Goal: Task Accomplishment & Management: Manage account settings

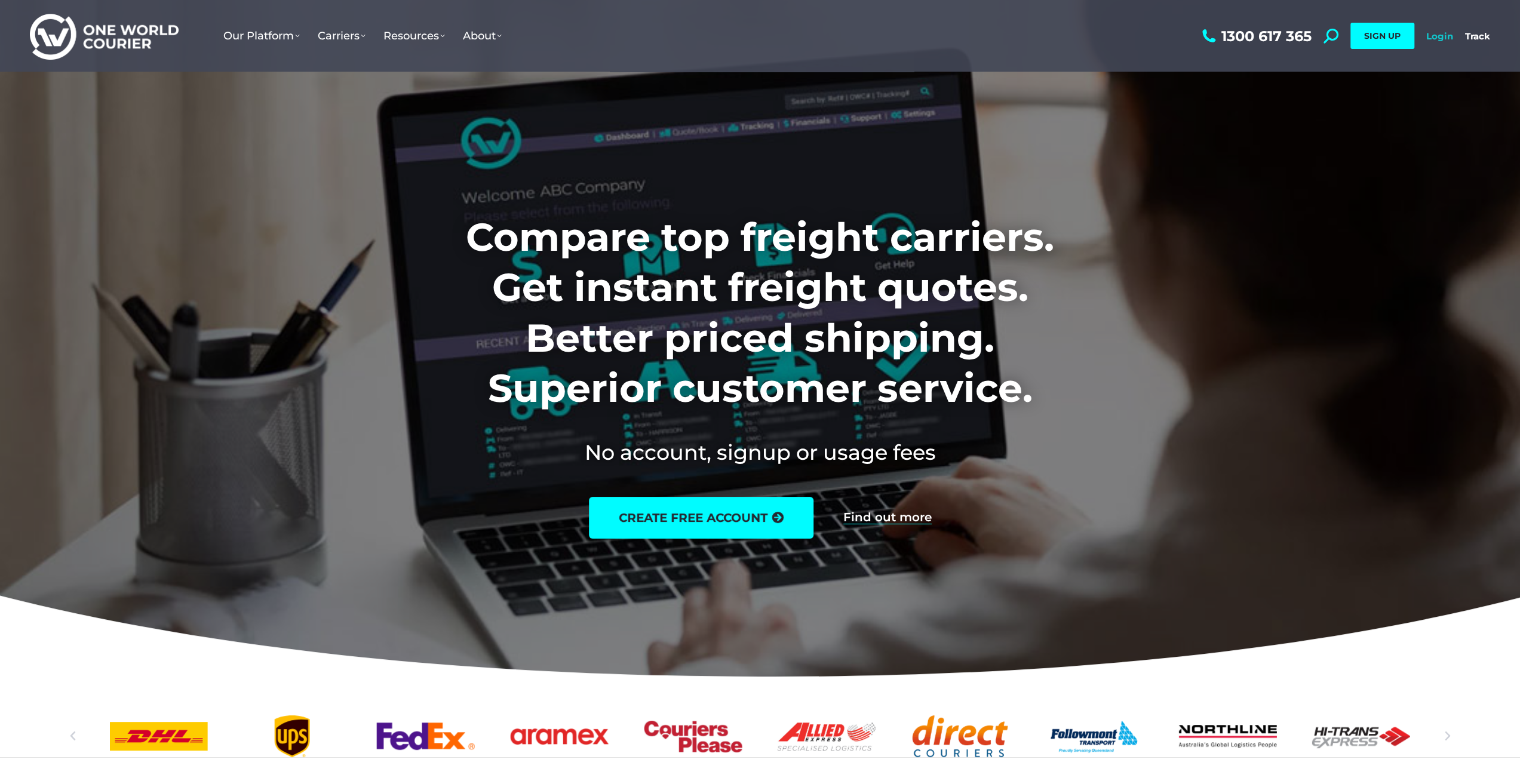
click at [1441, 35] on link "Login" at bounding box center [1440, 36] width 27 height 11
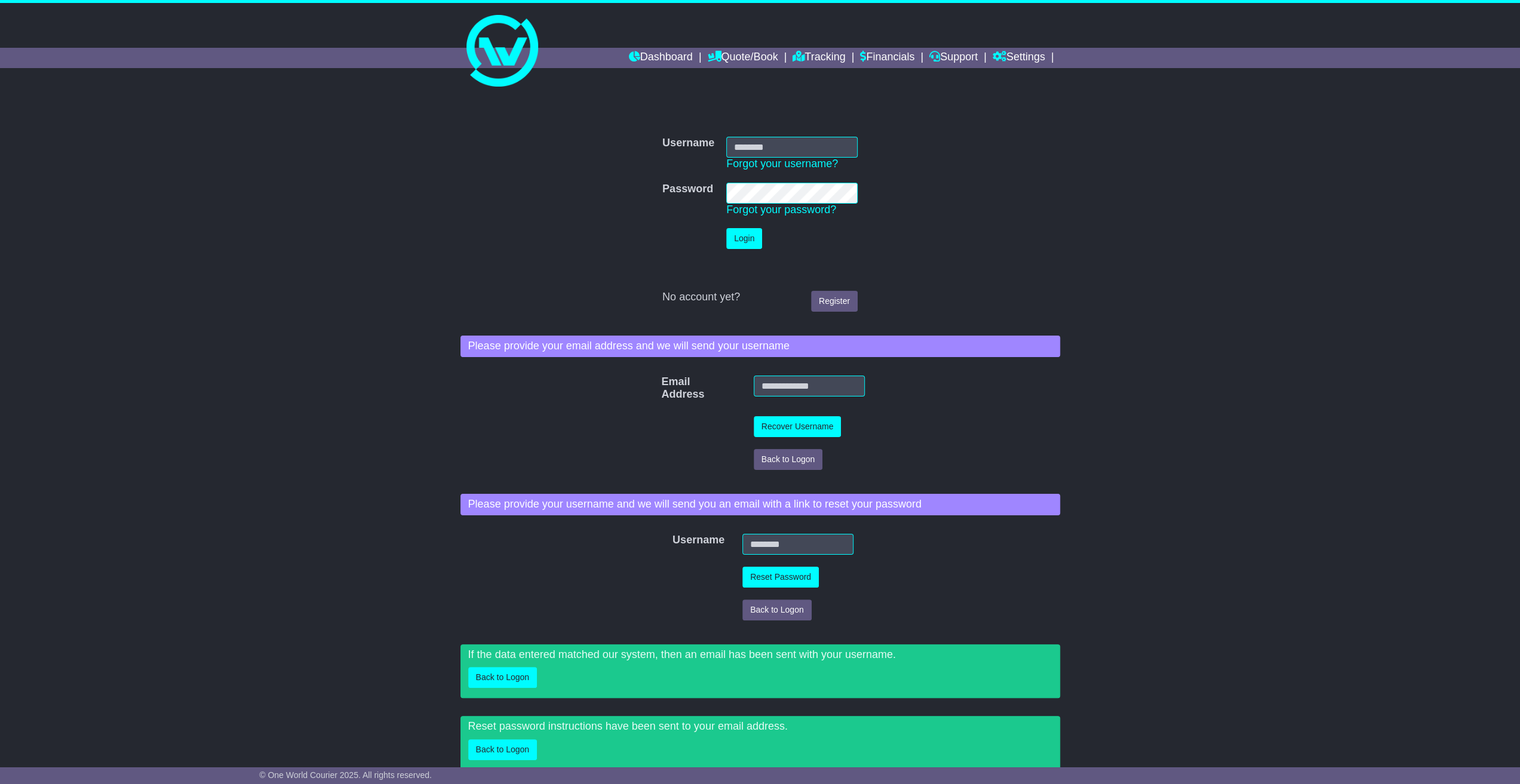
type input "**********"
click at [734, 240] on button "Login" at bounding box center [743, 238] width 36 height 21
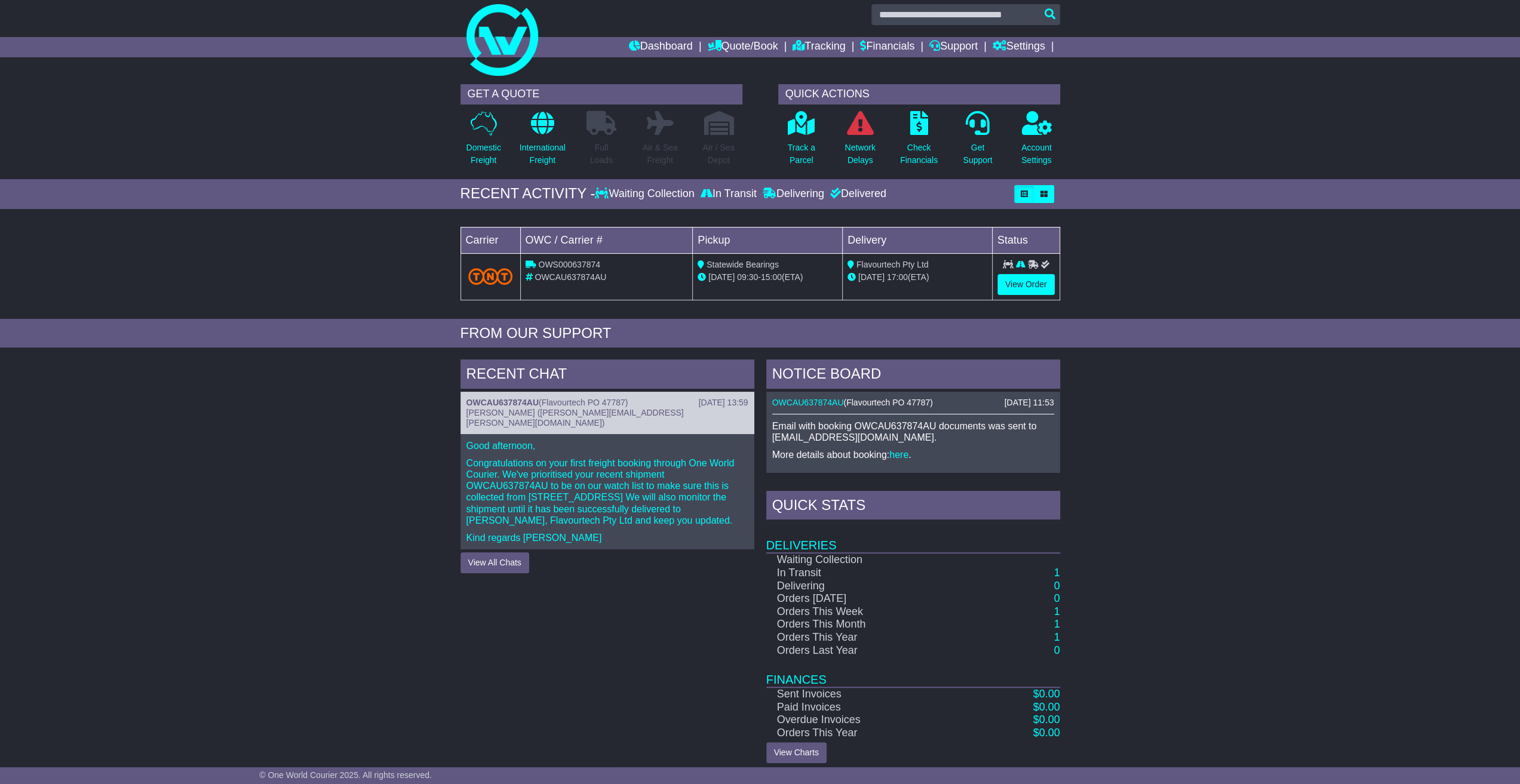
scroll to position [17, 0]
